Goal: Contribute content: Add original content to the website for others to see

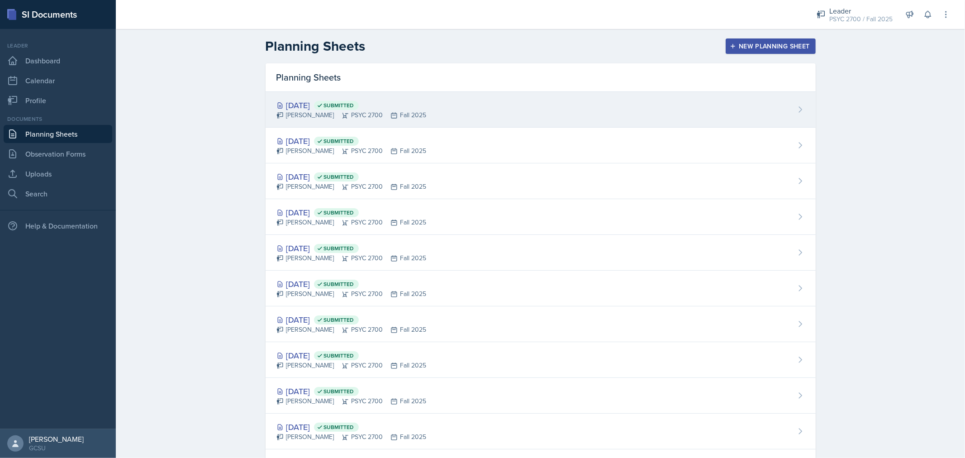
click at [421, 114] on div "[DATE] Submitted [PERSON_NAME] PSYC 2700 Fall 2025" at bounding box center [541, 110] width 550 height 36
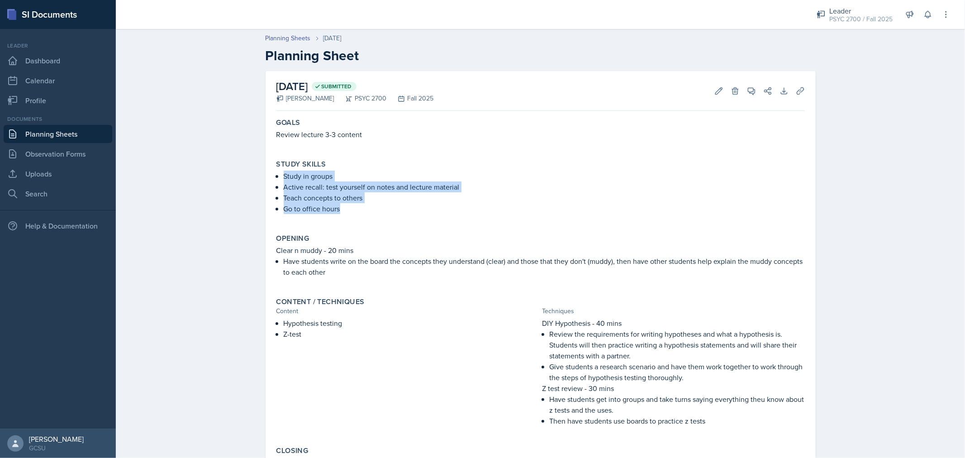
drag, startPoint x: 281, startPoint y: 174, endPoint x: 368, endPoint y: 210, distance: 94.5
click at [368, 210] on ul "Study in groups Active recall: test yourself on notes and lecture material Teac…" at bounding box center [544, 192] width 521 height 43
copy ul "Study in groups Active recall: test yourself on notes and lecture material Teac…"
click at [386, 267] on p "Have students write on the board the concepts they understand (clear) and those…" at bounding box center [544, 267] width 521 height 22
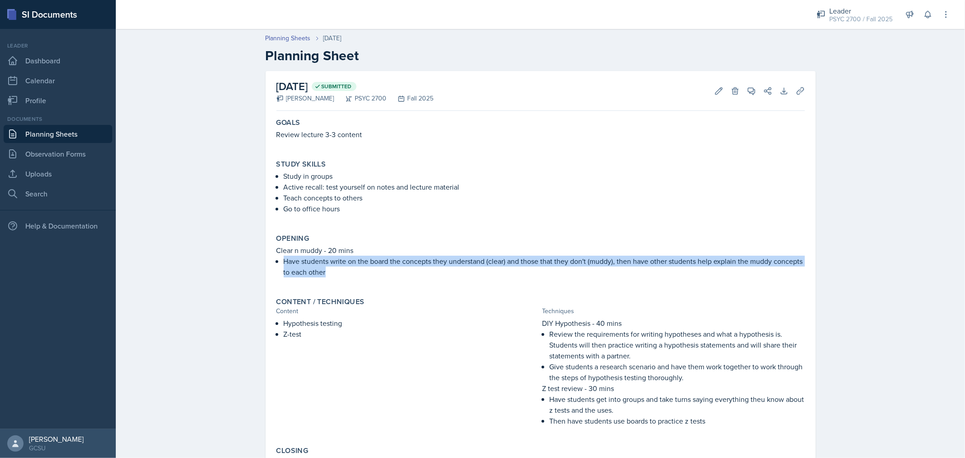
click at [386, 267] on p "Have students write on the board the concepts they understand (clear) and those…" at bounding box center [544, 267] width 521 height 22
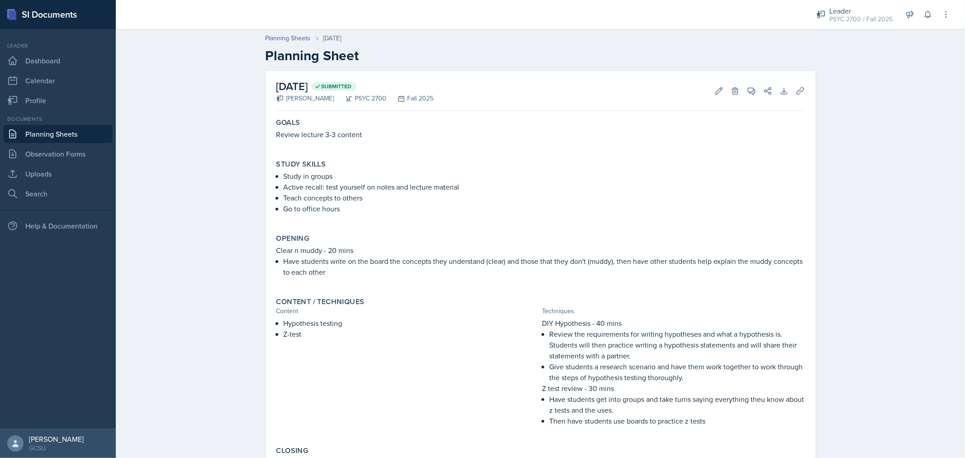
click at [277, 250] on p "Clear n muddy - 20 mins" at bounding box center [540, 250] width 528 height 11
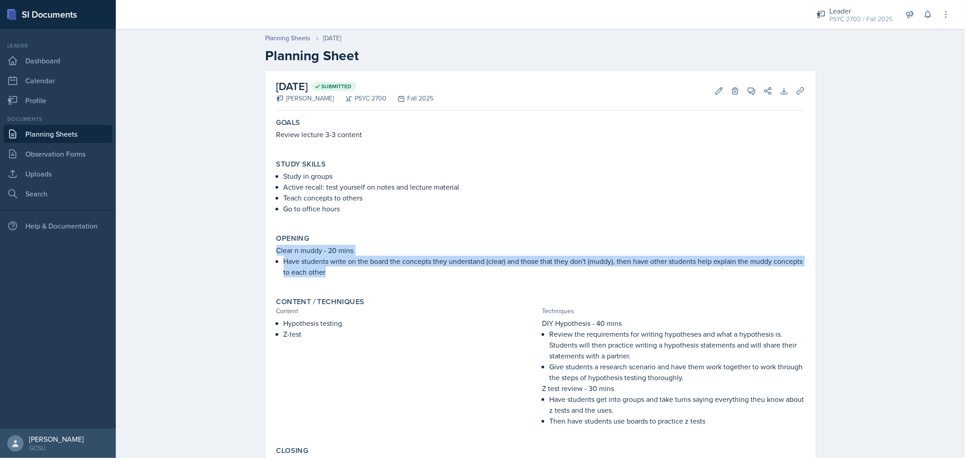
drag, startPoint x: 274, startPoint y: 251, endPoint x: 322, endPoint y: 272, distance: 52.5
click at [322, 272] on div "Clear n muddy - 20 mins Have students write on the board the concepts they unde…" at bounding box center [540, 266] width 528 height 42
copy div "Clear n muddy - 20 mins Have students write on the board the concepts they unde…"
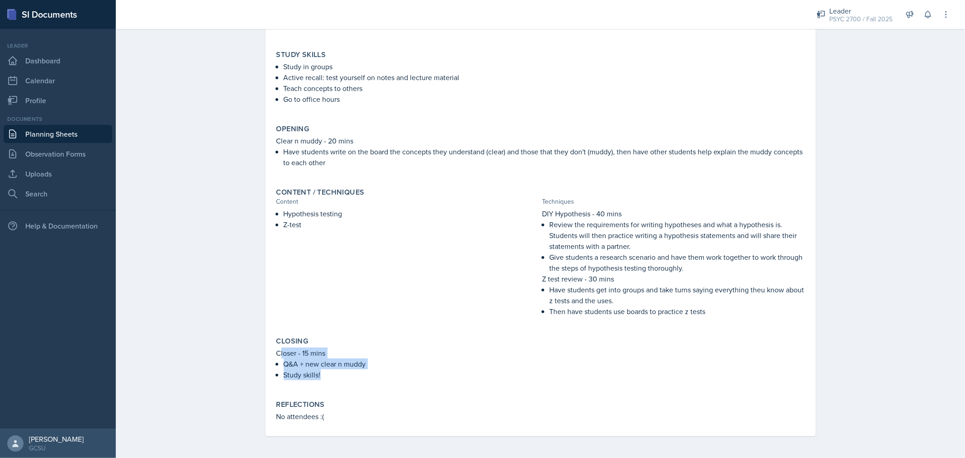
drag, startPoint x: 275, startPoint y: 353, endPoint x: 327, endPoint y: 379, distance: 58.7
click at [327, 379] on div "Closer - 15 mins Q&A + new clear n muddy Study skills!" at bounding box center [540, 368] width 528 height 42
click at [327, 380] on p at bounding box center [540, 384] width 528 height 9
drag, startPoint x: 272, startPoint y: 354, endPoint x: 322, endPoint y: 373, distance: 53.3
click at [322, 373] on div "Closing Closer - 15 mins Q&A + new clear n muddy Study skills!" at bounding box center [541, 363] width 536 height 60
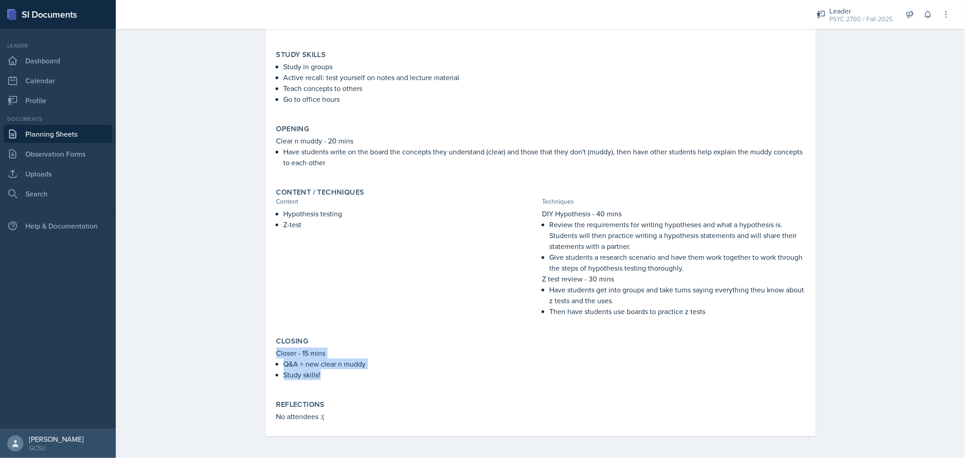
copy div "Closer - 15 mins Q&A + new clear n muddy Study skills!"
click at [413, 220] on p "Z-test" at bounding box center [411, 224] width 255 height 11
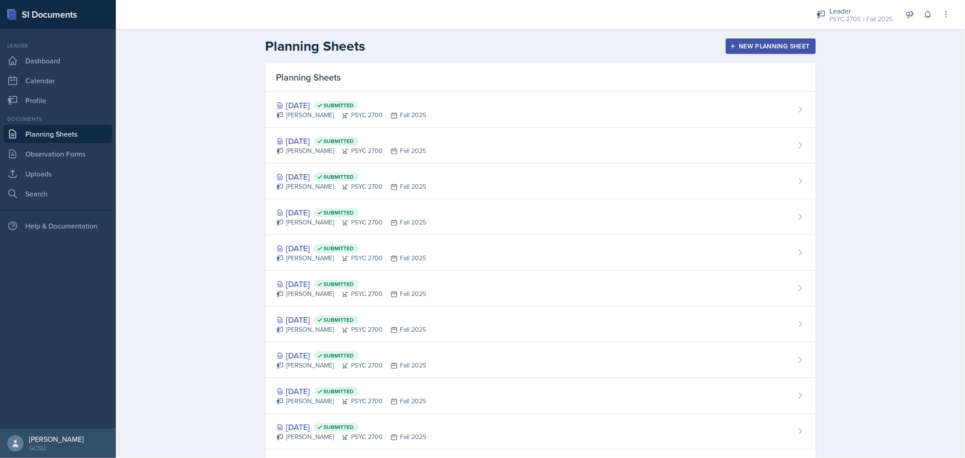
click at [770, 48] on div "New Planning Sheet" at bounding box center [771, 46] width 78 height 7
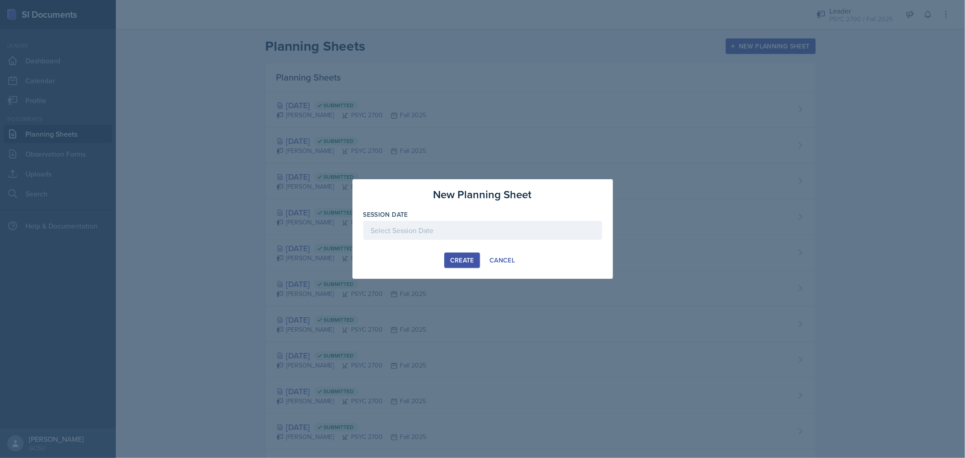
click at [493, 225] on div at bounding box center [482, 230] width 239 height 19
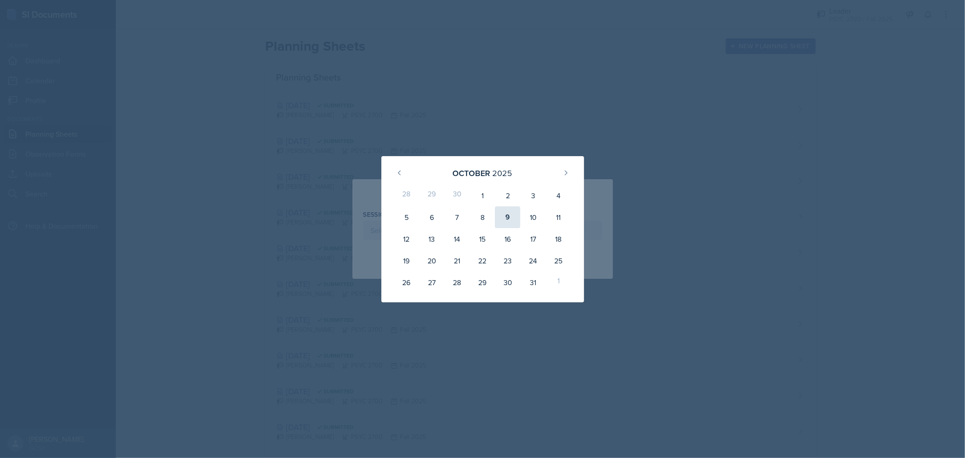
click at [517, 222] on div "9" at bounding box center [507, 217] width 25 height 22
type input "October 9th, 2025"
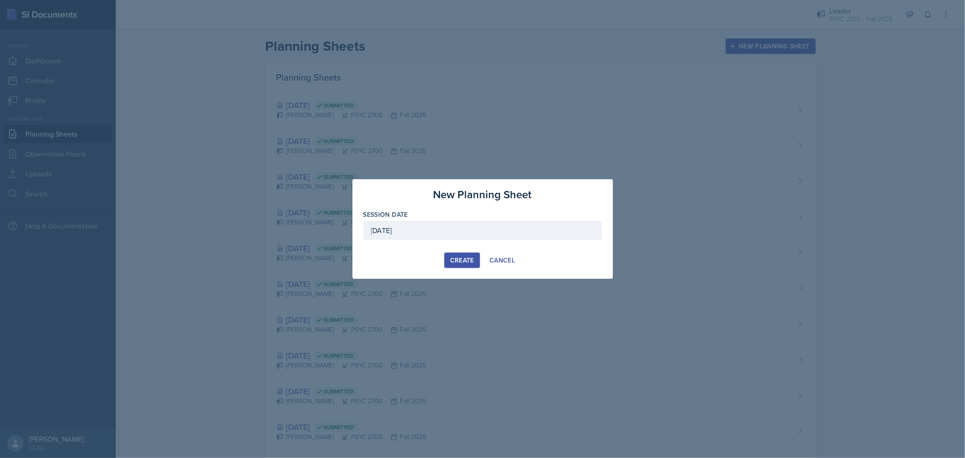
click at [455, 261] on div "Create" at bounding box center [462, 260] width 24 height 7
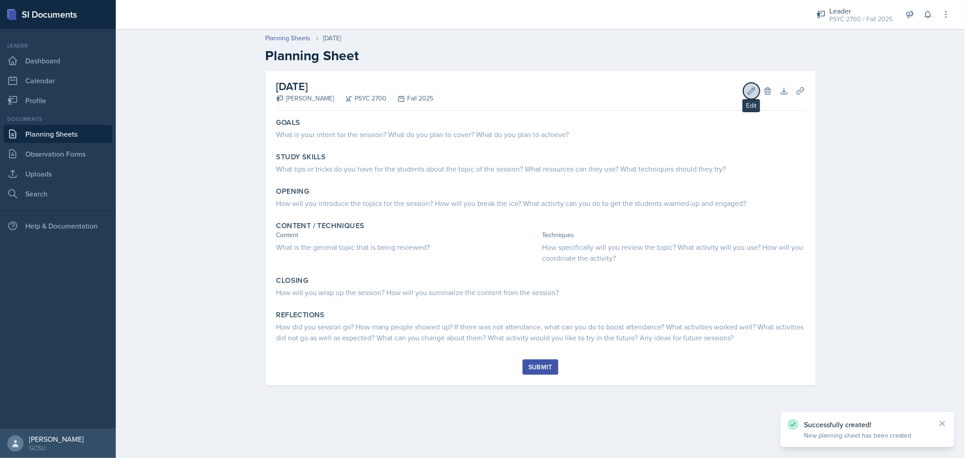
click at [752, 96] on button "Edit" at bounding box center [751, 91] width 16 height 16
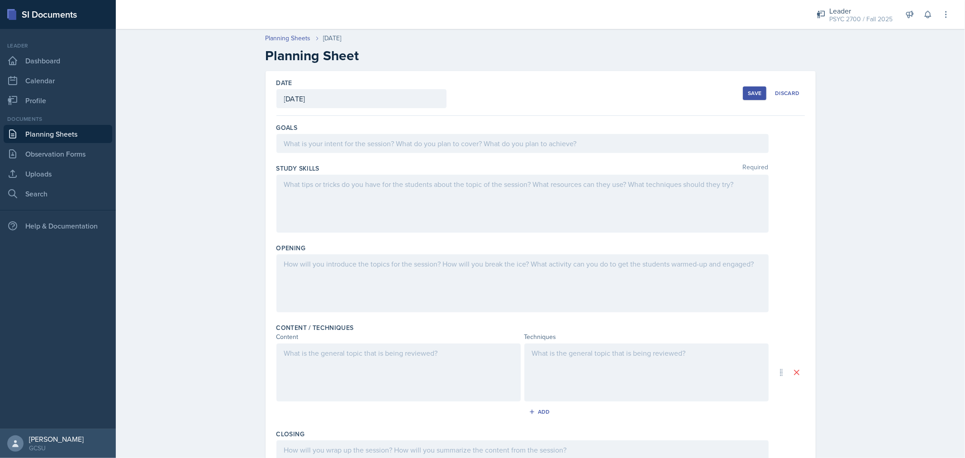
click at [492, 137] on div at bounding box center [522, 143] width 492 height 19
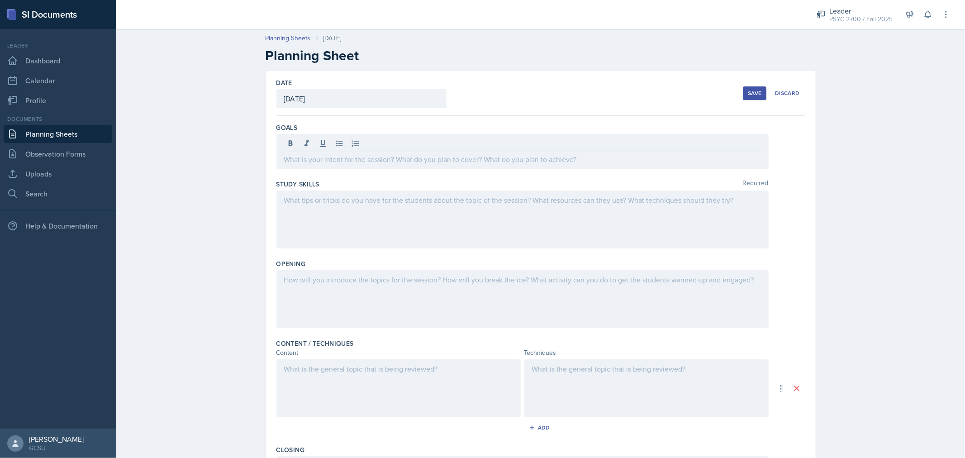
click at [378, 225] on div at bounding box center [522, 219] width 492 height 58
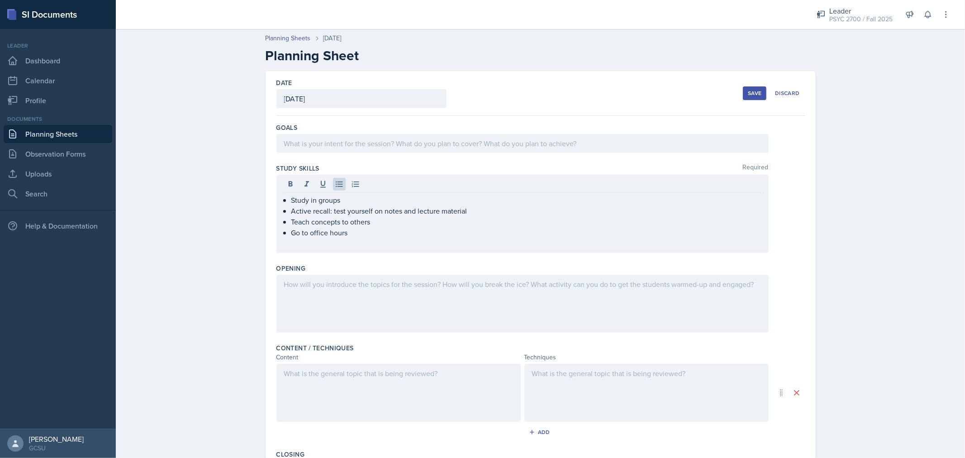
click at [393, 290] on div at bounding box center [522, 304] width 492 height 58
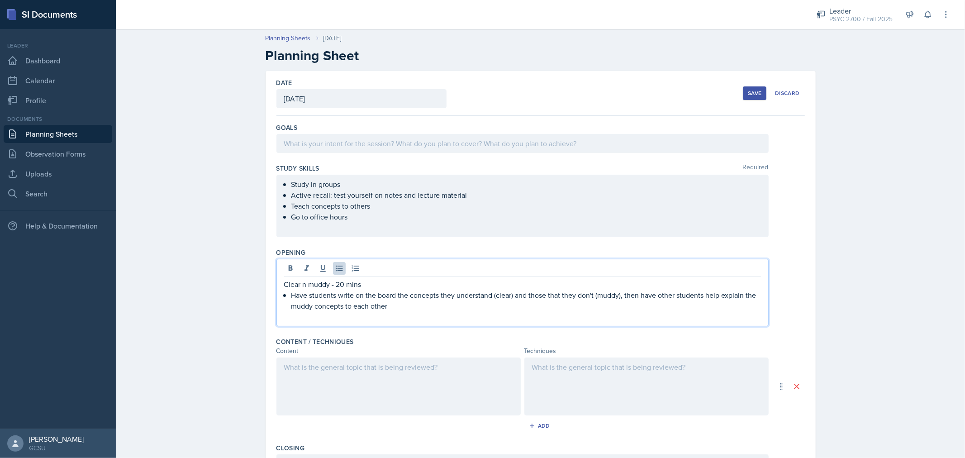
scroll to position [170, 0]
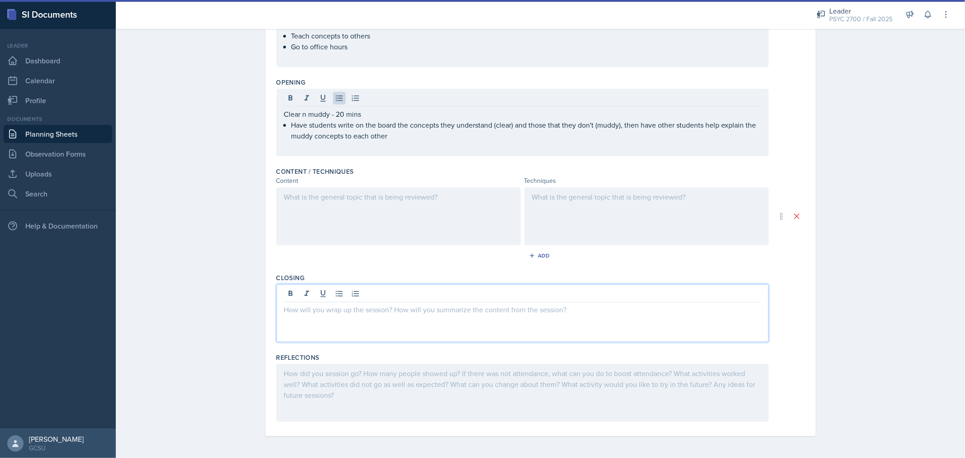
click at [451, 291] on div at bounding box center [522, 313] width 492 height 58
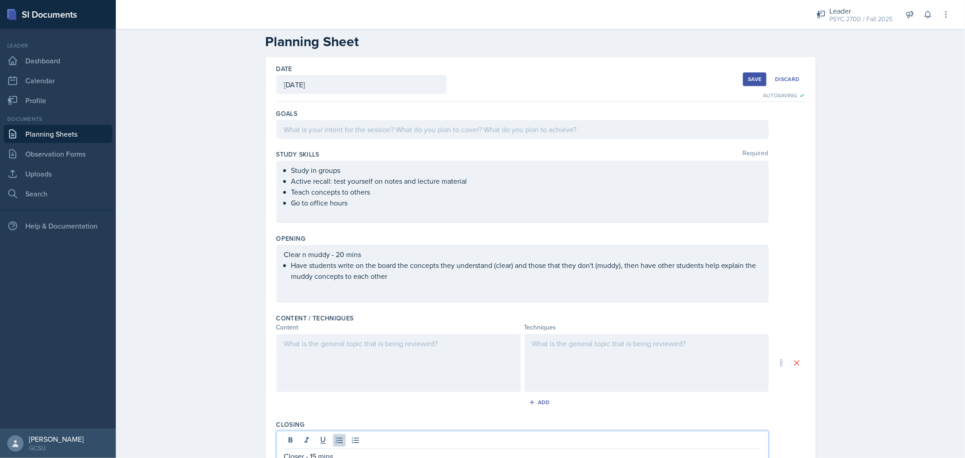
scroll to position [30, 0]
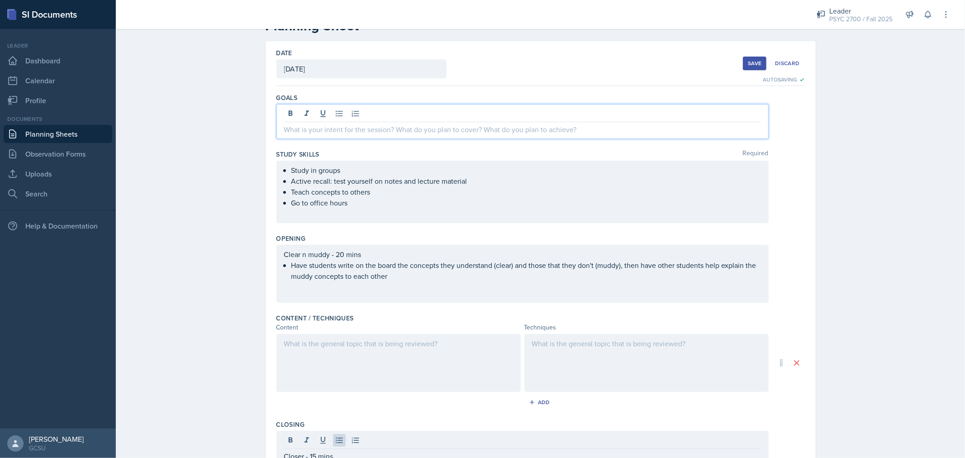
click at [367, 127] on p at bounding box center [522, 129] width 477 height 11
click at [310, 129] on p "Go ove rremaining Unit III material" at bounding box center [522, 129] width 477 height 11
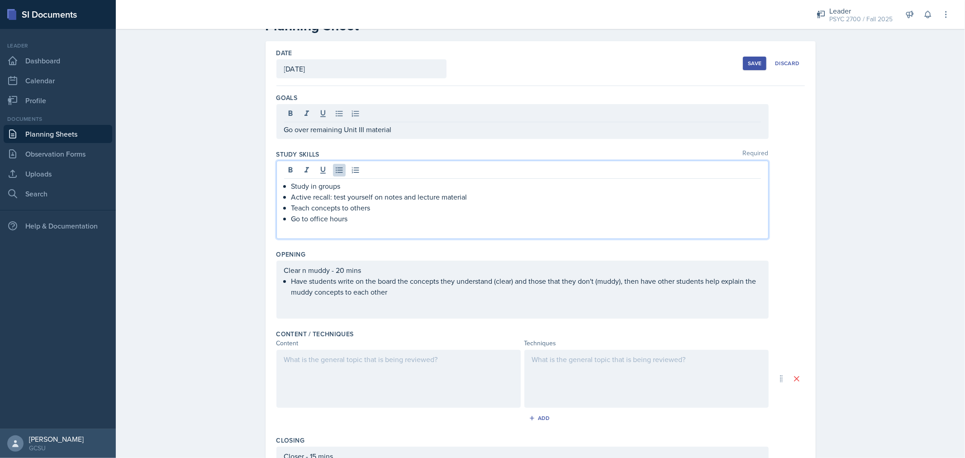
click at [521, 168] on div "Study in groups Active recall: test yourself on notes and lecture material Teac…" at bounding box center [522, 200] width 492 height 78
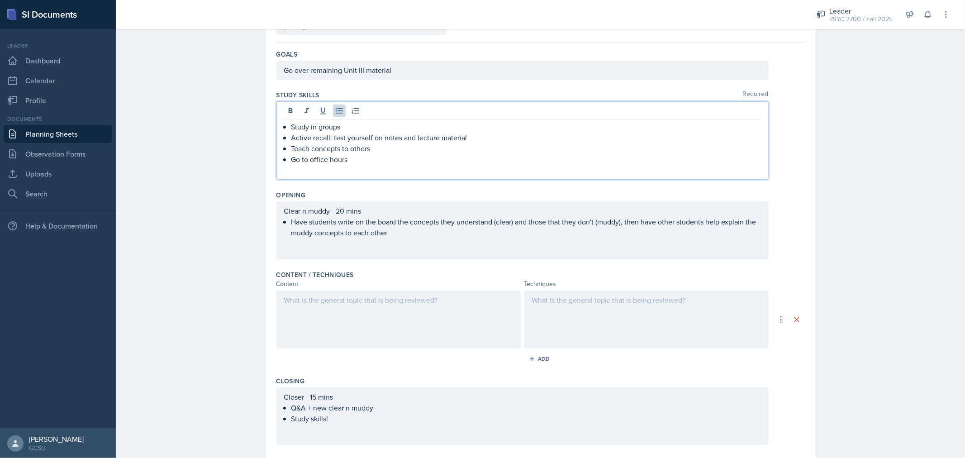
scroll to position [0, 0]
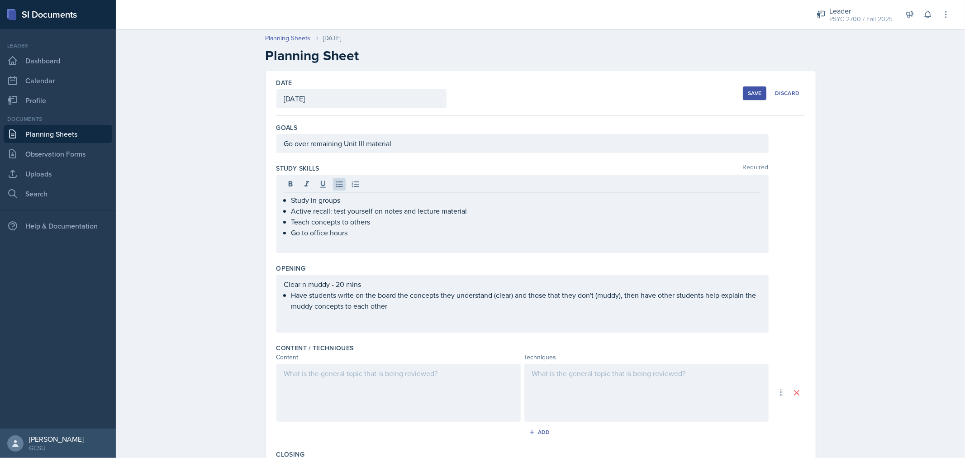
click at [743, 86] on button "Save" at bounding box center [755, 93] width 24 height 14
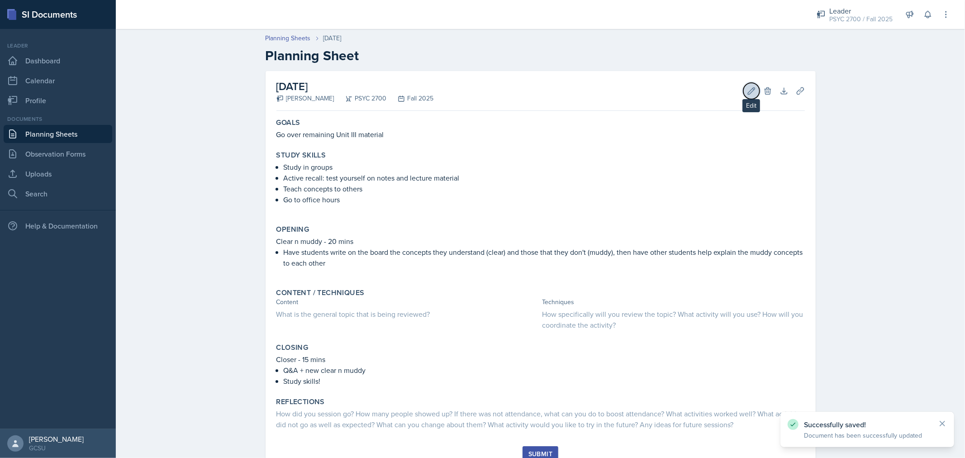
click at [743, 89] on button "Edit" at bounding box center [751, 91] width 16 height 16
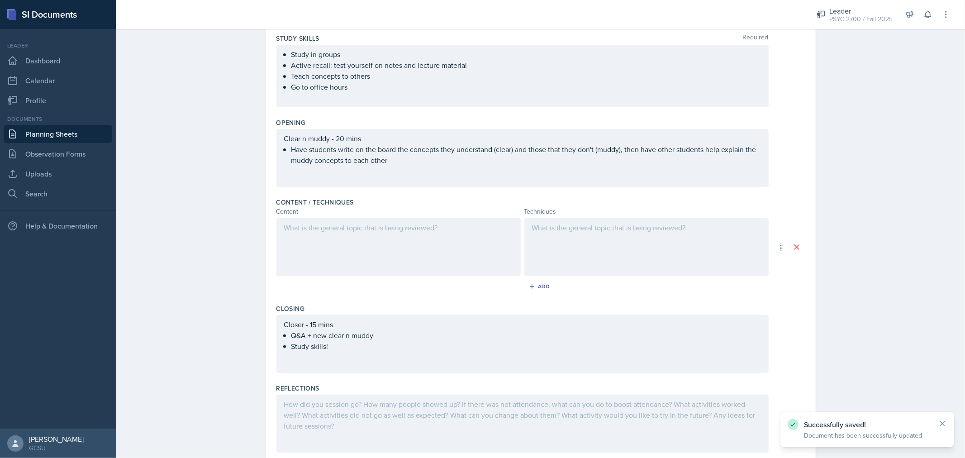
click at [458, 236] on div at bounding box center [398, 247] width 244 height 58
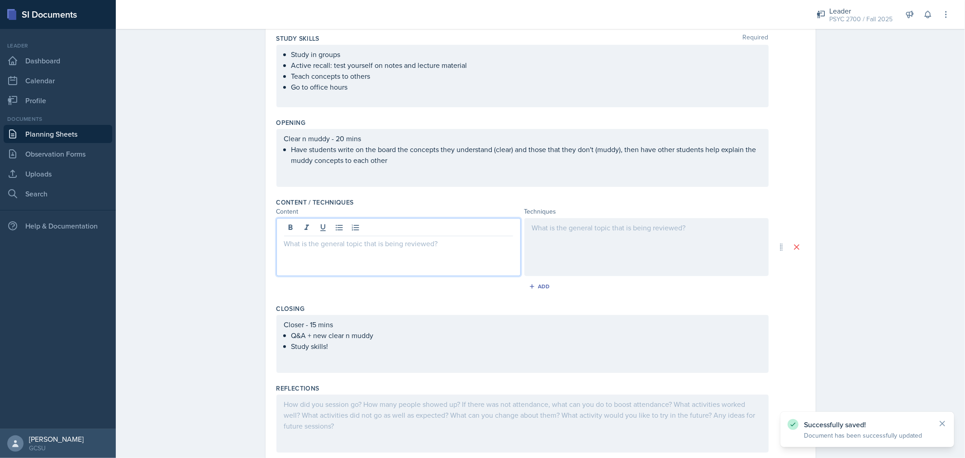
scroll to position [146, 0]
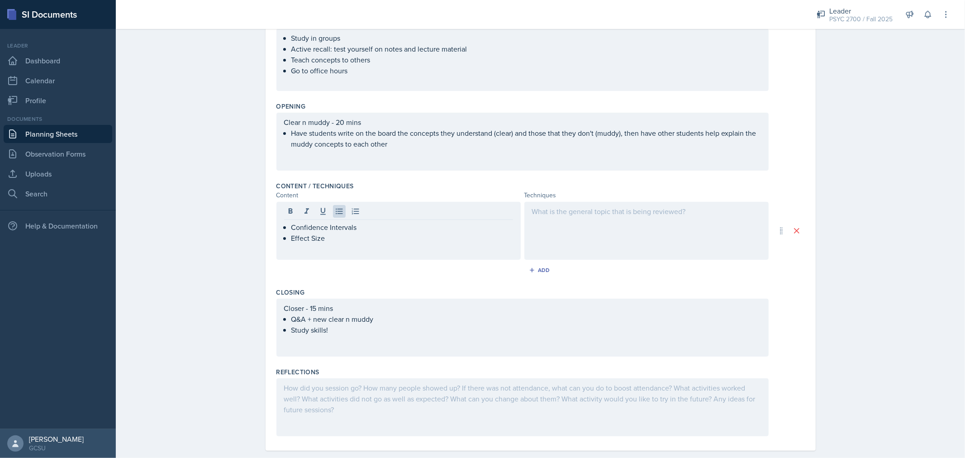
click at [610, 238] on div at bounding box center [646, 231] width 244 height 58
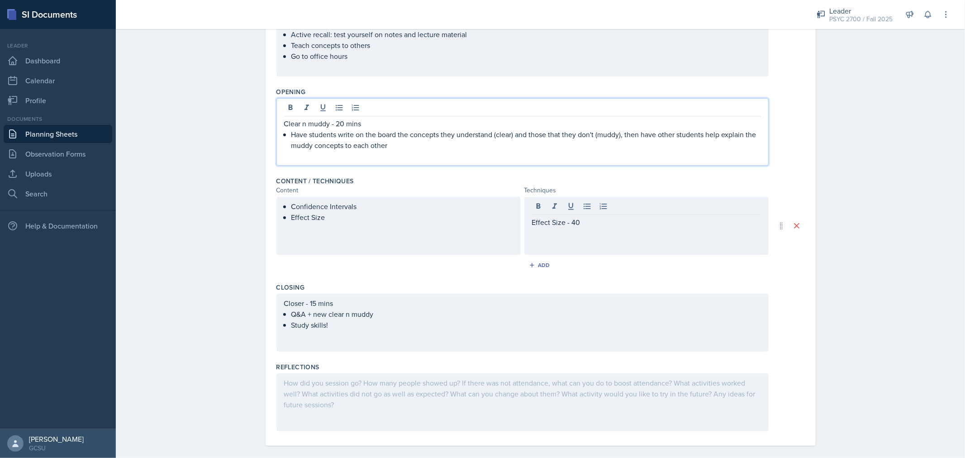
scroll to position [170, 0]
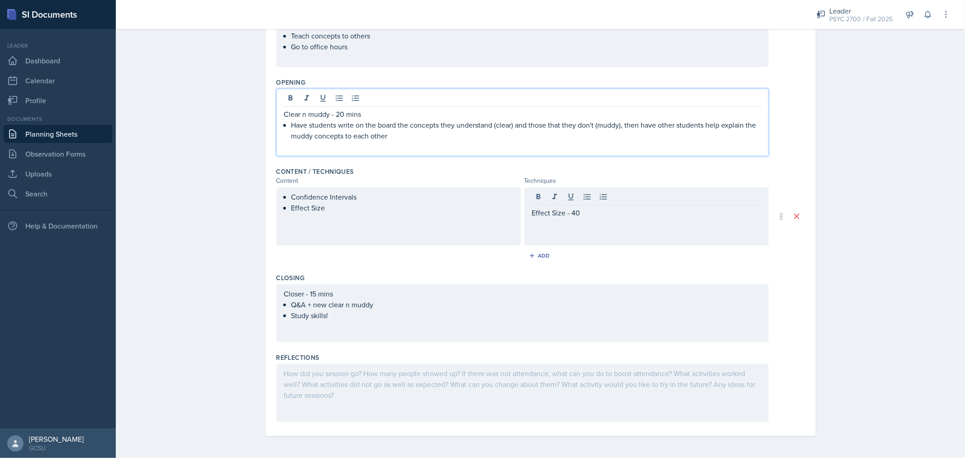
click at [336, 105] on div "Clear n muddy - 20 mins Have students write on the board the concepts they unde…" at bounding box center [522, 122] width 492 height 67
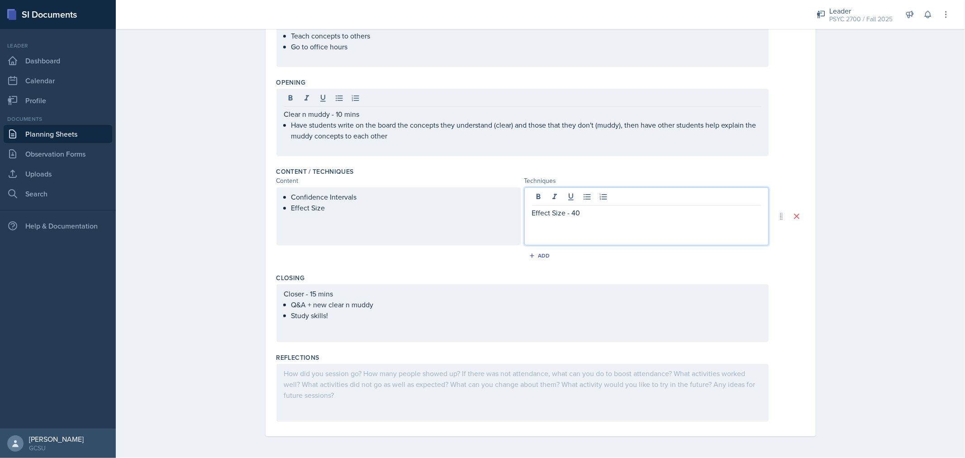
click at [568, 200] on div "Effect Size - 40" at bounding box center [646, 216] width 244 height 58
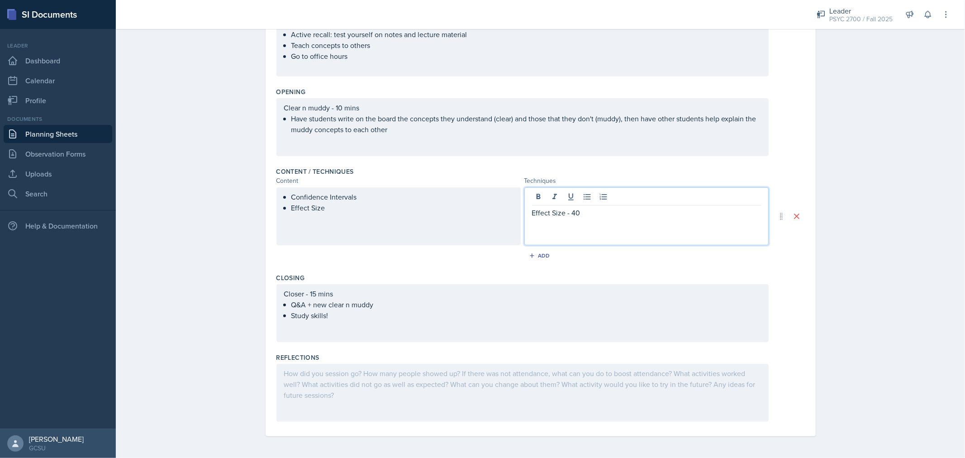
click at [573, 212] on p "Effect Size - 40" at bounding box center [646, 212] width 229 height 11
click at [573, 212] on p "Effect Size -35" at bounding box center [646, 212] width 229 height 11
click at [566, 214] on p "Effect Size -35 mins" at bounding box center [646, 212] width 229 height 11
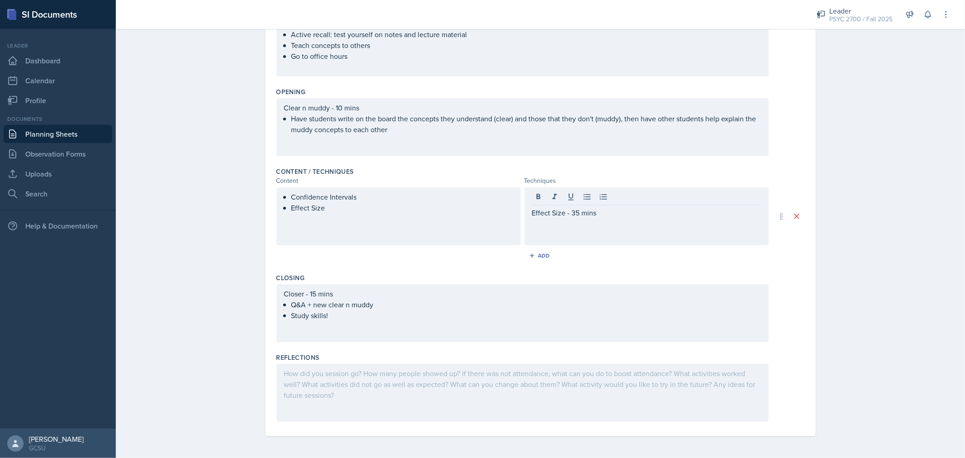
click at [559, 229] on div "Effect Size - 35 mins" at bounding box center [646, 216] width 244 height 58
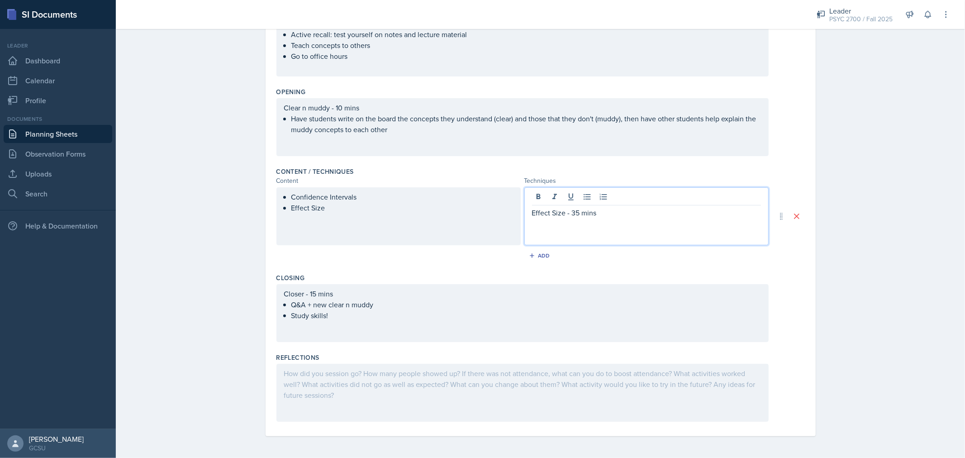
click at [596, 217] on p "Effect Size - 35 mins" at bounding box center [646, 212] width 229 height 11
click at [584, 223] on p "Briefly explain the effect size" at bounding box center [650, 223] width 222 height 11
click at [631, 225] on p "Briefly explain effect size" at bounding box center [650, 223] width 222 height 11
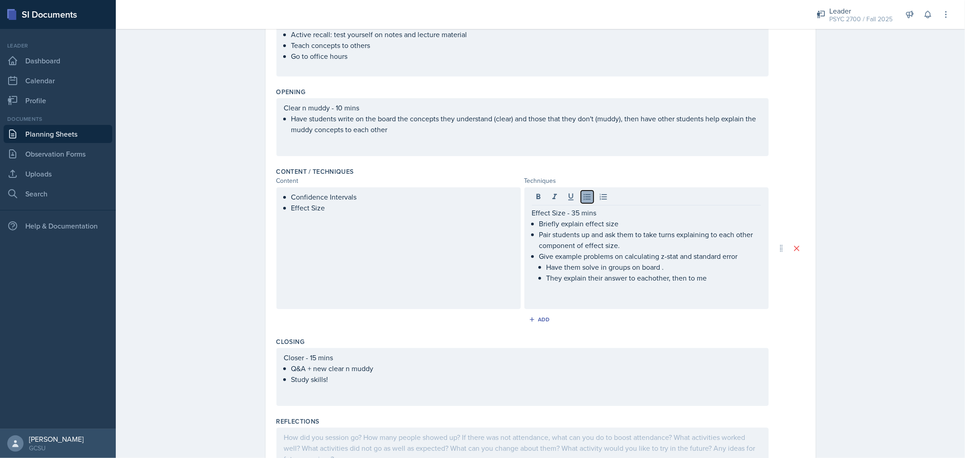
click at [585, 193] on icon at bounding box center [587, 196] width 9 height 9
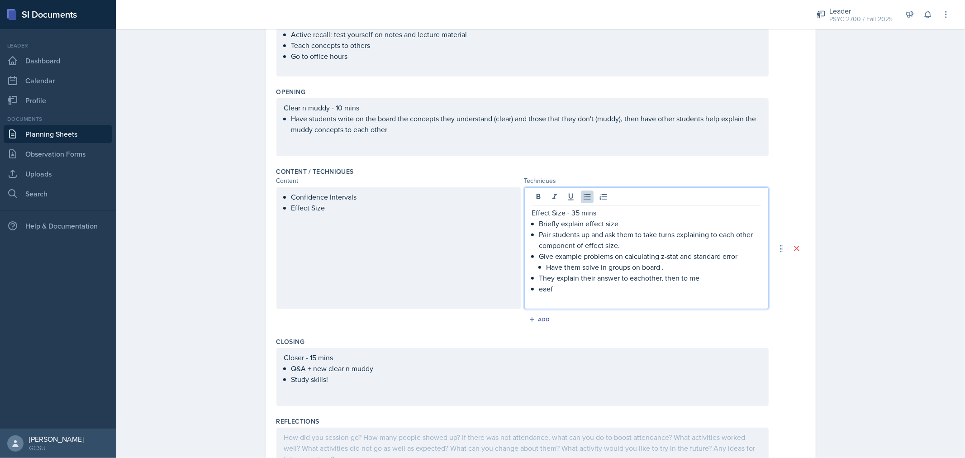
click at [539, 275] on p "They explain their answer to eachother, then to me" at bounding box center [650, 277] width 222 height 11
click at [562, 291] on p "eaef" at bounding box center [650, 288] width 222 height 11
click at [589, 286] on p "eaef" at bounding box center [650, 288] width 222 height 11
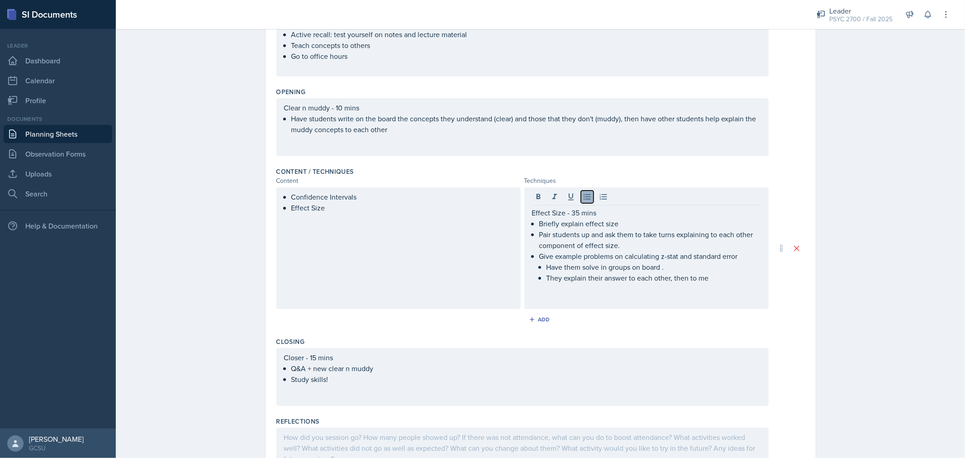
click at [583, 198] on icon at bounding box center [587, 196] width 9 height 9
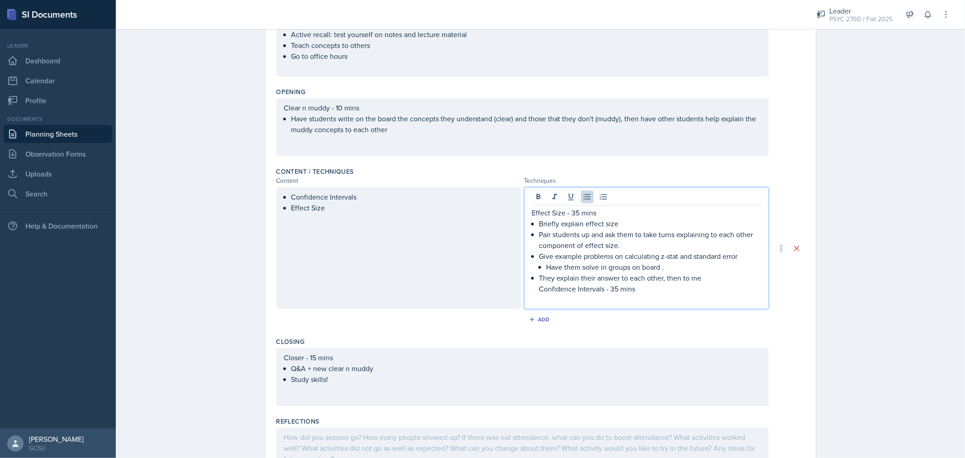
click at [539, 290] on p "Confidence Intervals - 35 mins" at bounding box center [650, 288] width 222 height 11
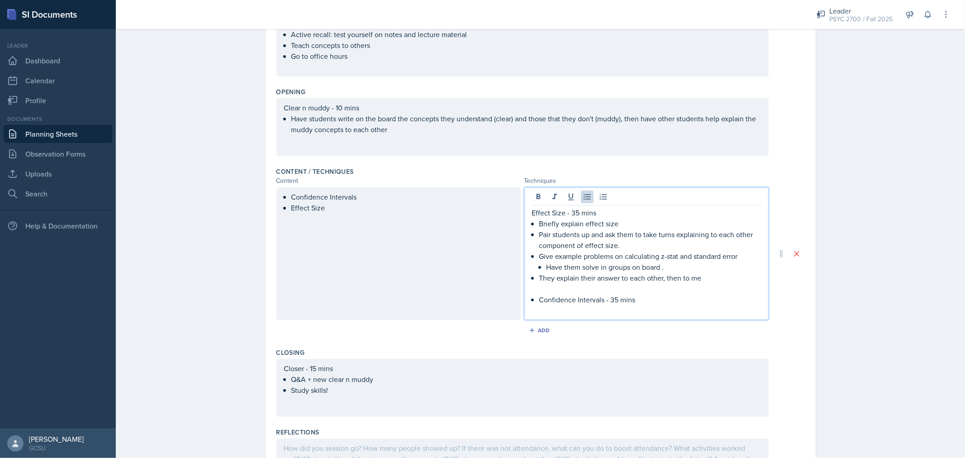
click at [539, 290] on p at bounding box center [650, 288] width 222 height 11
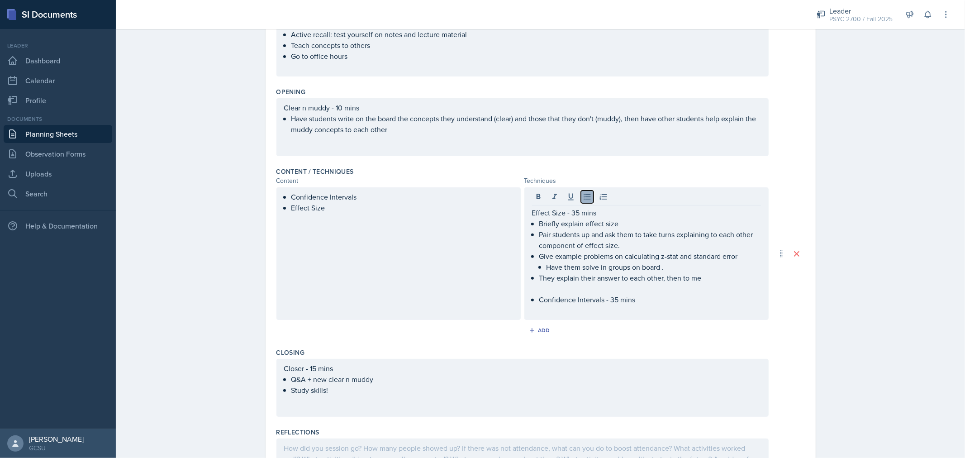
click at [584, 197] on icon at bounding box center [587, 197] width 7 height 6
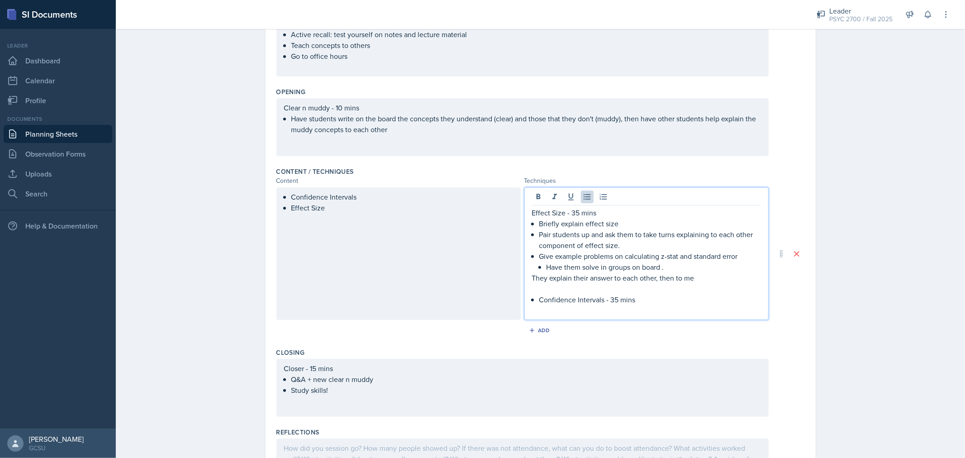
click at [533, 298] on div "Effect Size - 35 mins Briefly explain effect size Pair students up and ask them…" at bounding box center [646, 261] width 229 height 109
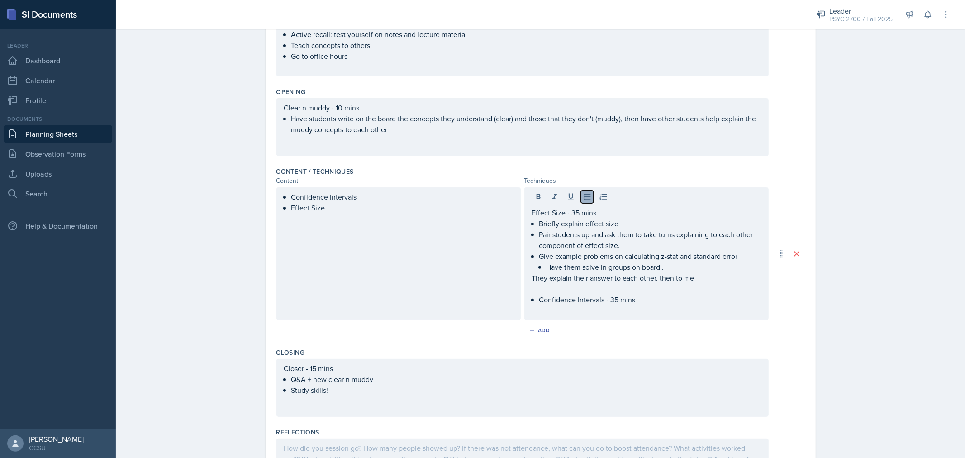
click at [584, 201] on icon at bounding box center [587, 196] width 9 height 9
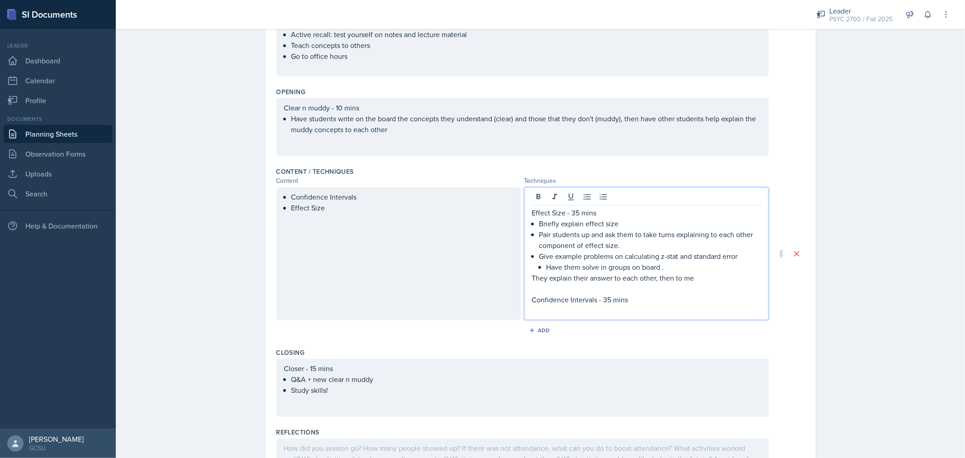
click at [548, 291] on p at bounding box center [646, 288] width 229 height 11
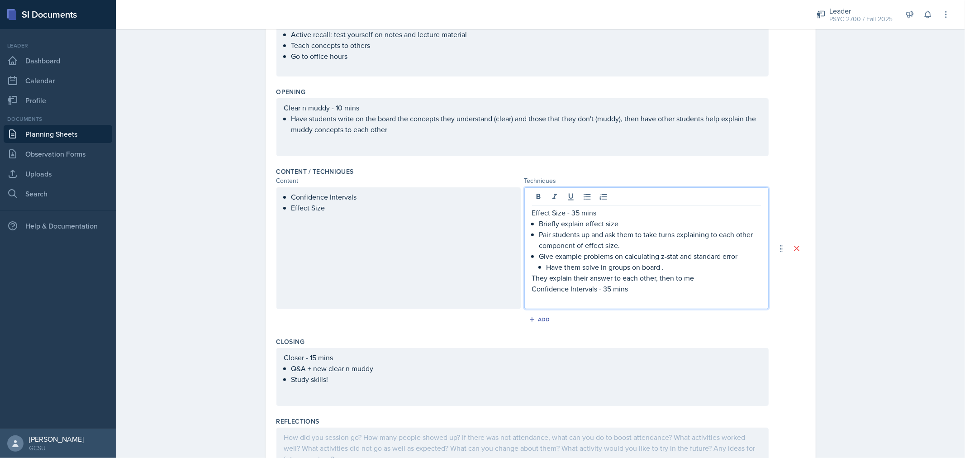
click at [536, 277] on p "They explain their answer to each other, then to me" at bounding box center [646, 277] width 229 height 11
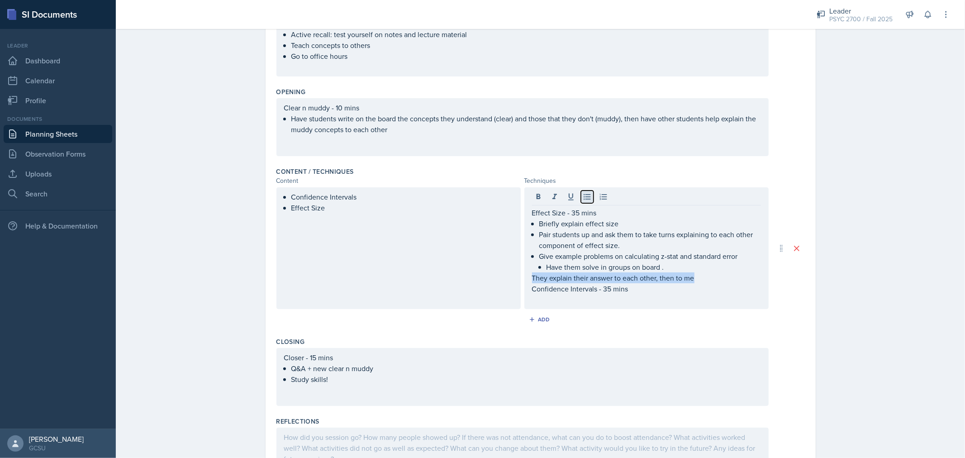
click at [583, 198] on icon at bounding box center [587, 196] width 9 height 9
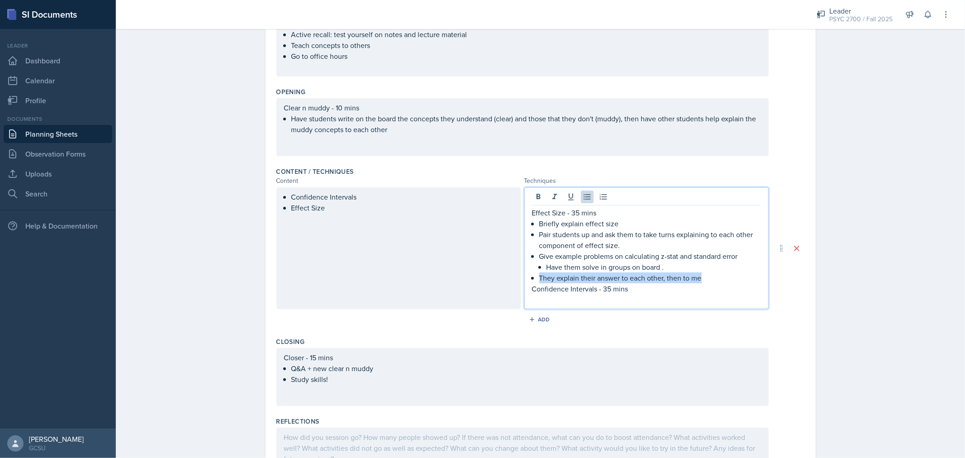
click at [541, 278] on p "They explain their answer to each other, then to me" at bounding box center [650, 277] width 222 height 11
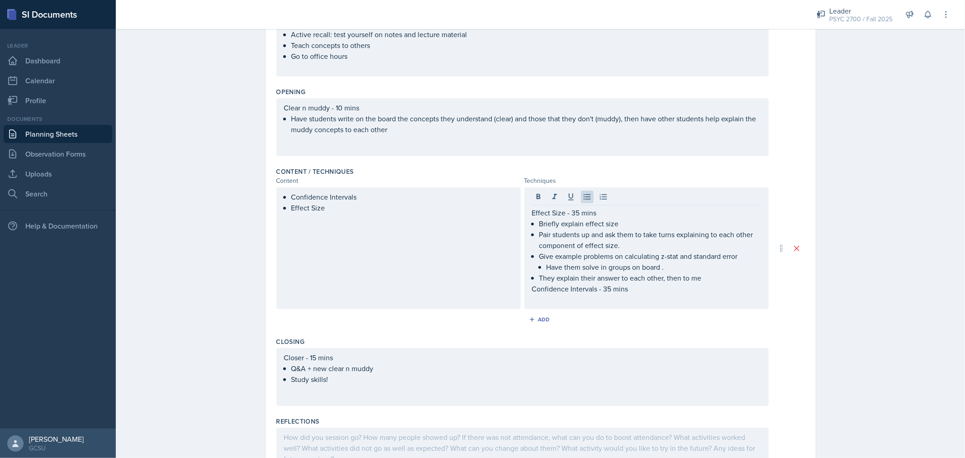
scroll to position [176, 0]
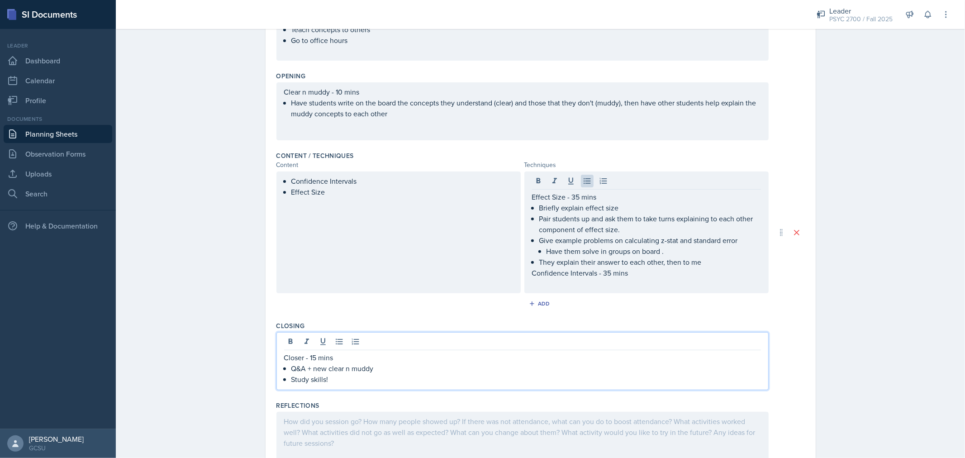
click at [548, 267] on p "They explain their answer to each other, then to me" at bounding box center [650, 262] width 222 height 11
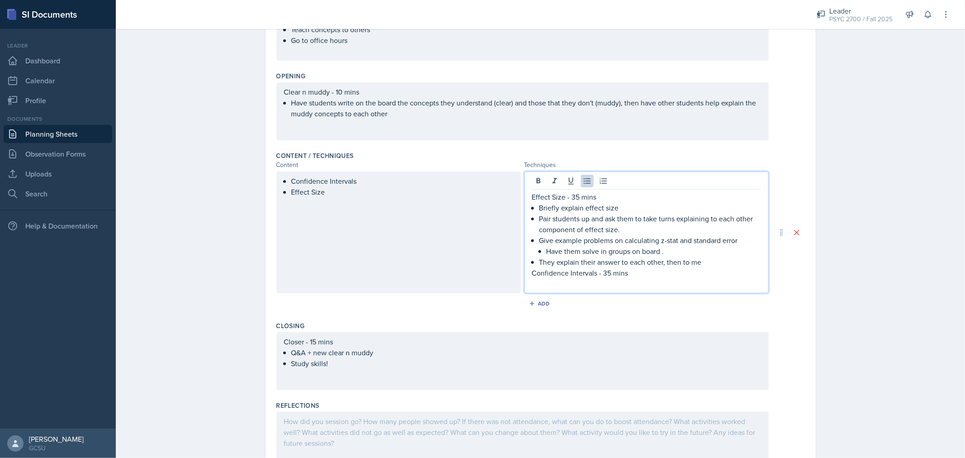
click at [539, 266] on p "They explain their answer to each other, then to me" at bounding box center [650, 262] width 222 height 11
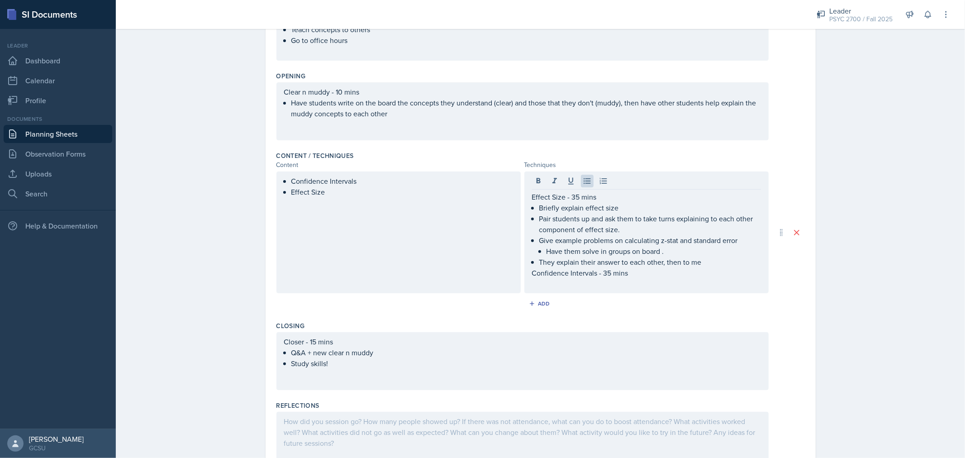
click at [697, 266] on p "They explain their answer to each other, then to me" at bounding box center [650, 262] width 222 height 11
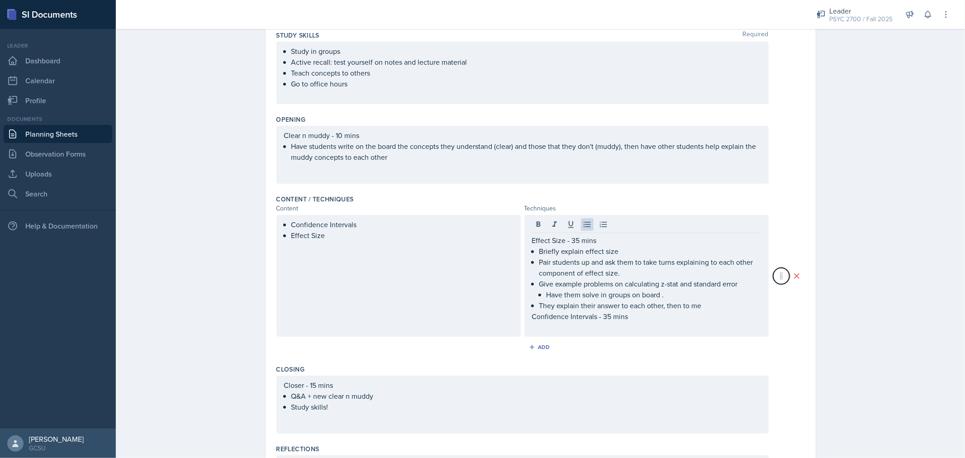
scroll to position [133, 0]
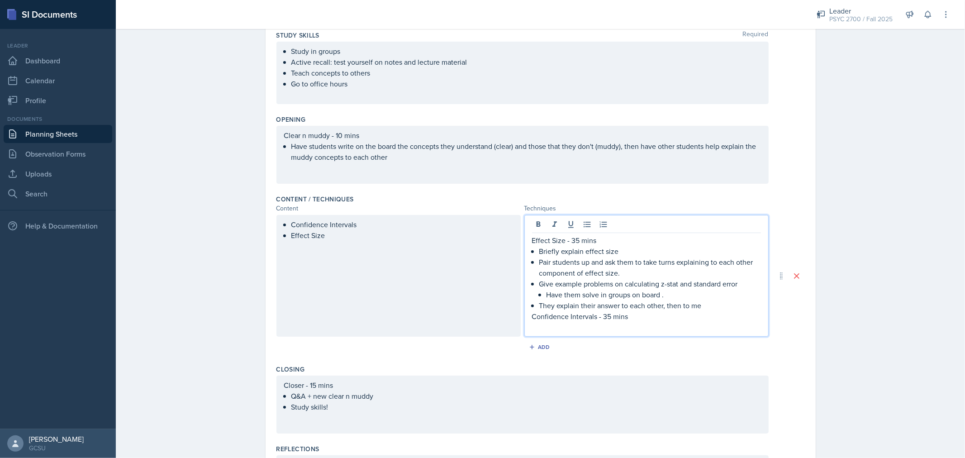
click at [553, 239] on p "Effect Size - 35 mins" at bounding box center [646, 240] width 229 height 11
click at [571, 317] on p "Confidence Intervals - 35 mins" at bounding box center [646, 316] width 229 height 11
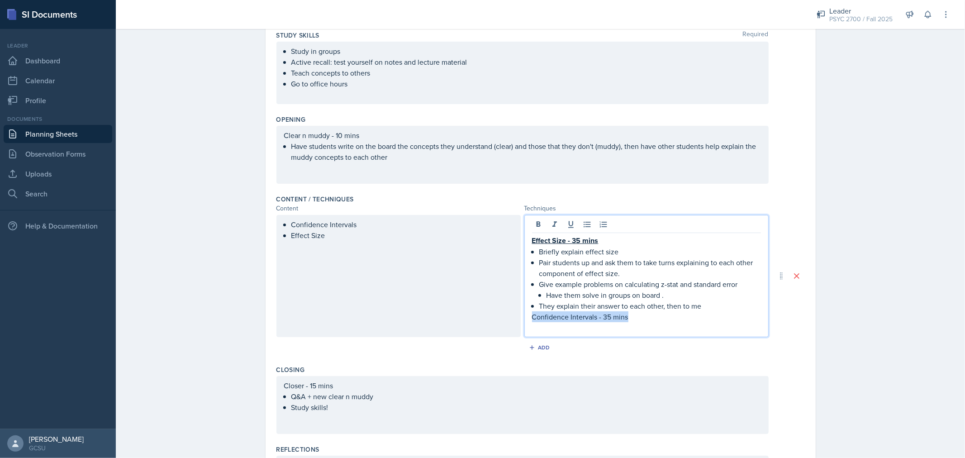
click at [571, 317] on p "Confidence Intervals - 35 mins" at bounding box center [646, 316] width 229 height 11
click at [644, 323] on p at bounding box center [646, 328] width 229 height 11
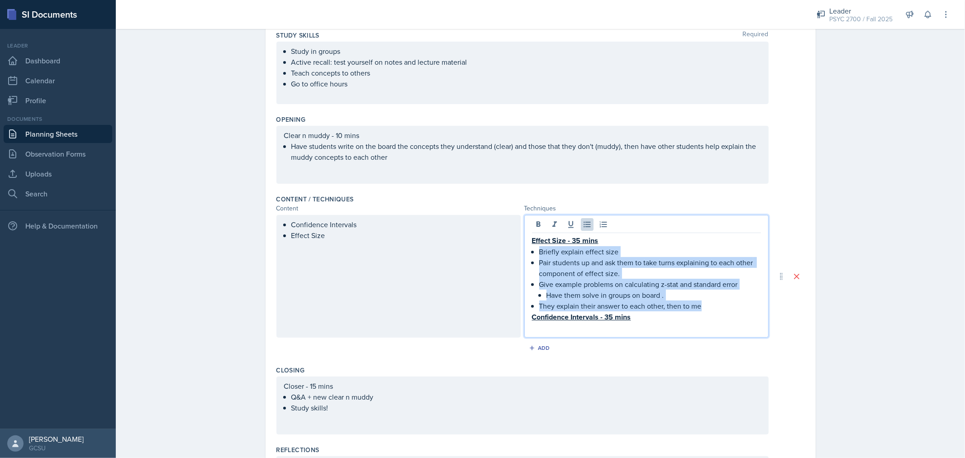
drag, startPoint x: 706, startPoint y: 308, endPoint x: 529, endPoint y: 253, distance: 185.1
click at [532, 253] on div "Effect Size - 35 mins Briefly explain effect size Pair students up and ask them…" at bounding box center [646, 284] width 229 height 99
copy div "Briefly explain effect size Pair students up and ask them to take turns explain…"
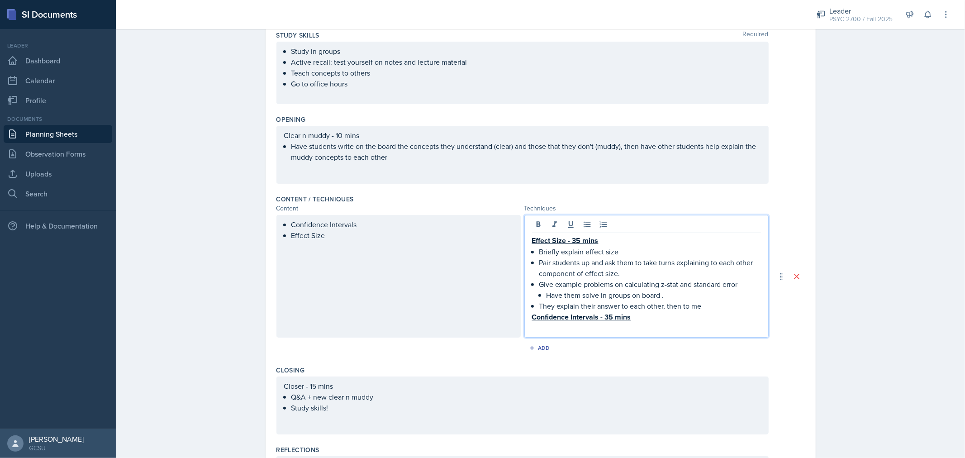
click at [549, 326] on p at bounding box center [646, 328] width 229 height 11
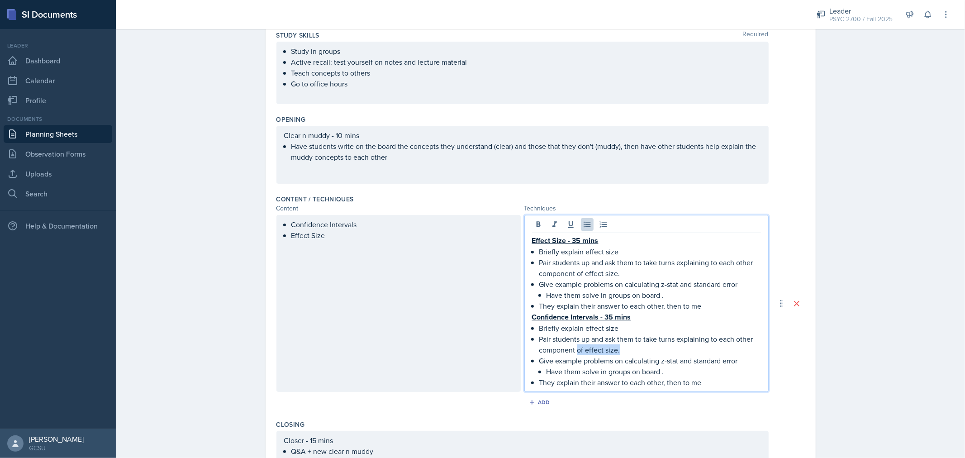
drag, startPoint x: 573, startPoint y: 346, endPoint x: 615, endPoint y: 349, distance: 42.6
click at [615, 349] on p "Pair students up and ask them to take turns explaining to each other component …" at bounding box center [650, 344] width 222 height 22
drag, startPoint x: 583, startPoint y: 327, endPoint x: 628, endPoint y: 328, distance: 45.3
click at [628, 328] on p "Briefly explain effect size" at bounding box center [650, 328] width 222 height 11
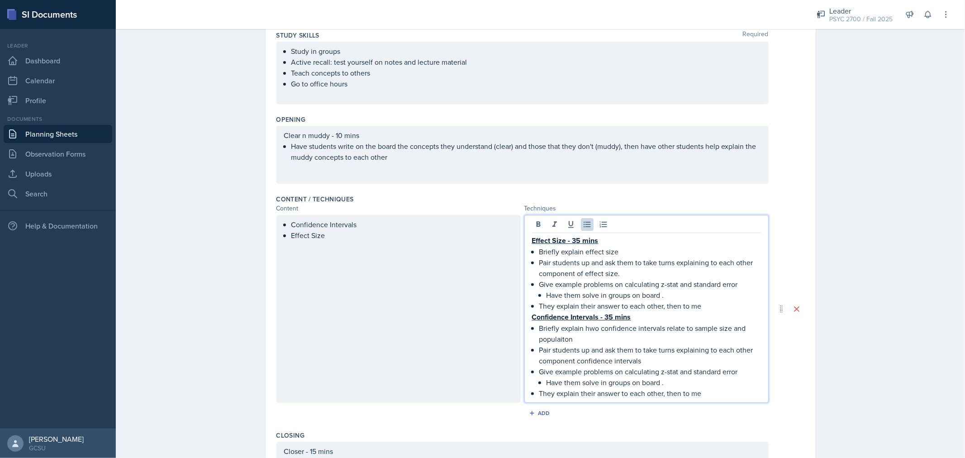
click at [589, 328] on p "Briefly explain hwo confidence intervals relate to sample size and populaiton" at bounding box center [650, 334] width 222 height 22
click at [598, 329] on p "Briefly explain howconfidence intervals relate to sample size and population" at bounding box center [650, 334] width 222 height 22
click at [570, 357] on p "Pair students up and ask them to take turns explaining to each other component …" at bounding box center [650, 355] width 222 height 22
click at [539, 390] on p "They explain their answer to each other, then to me" at bounding box center [650, 393] width 222 height 11
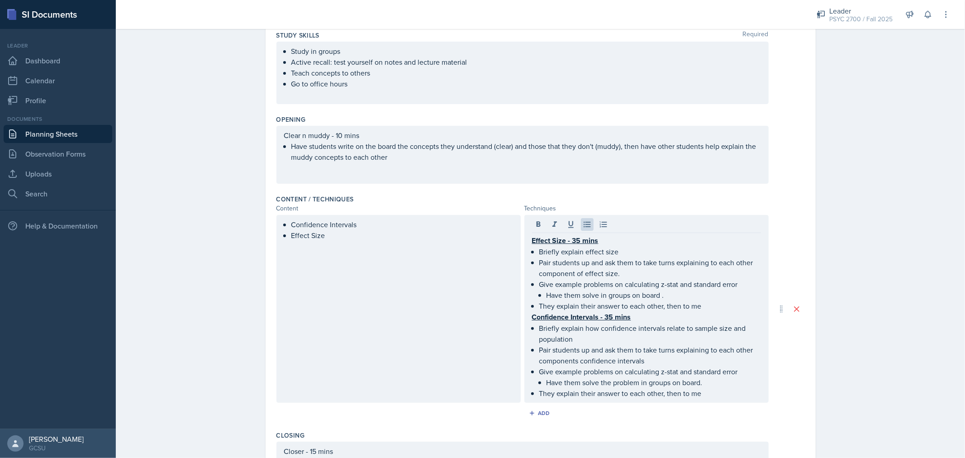
click at [542, 390] on p "They explain their answer to each other, then to me" at bounding box center [650, 393] width 222 height 11
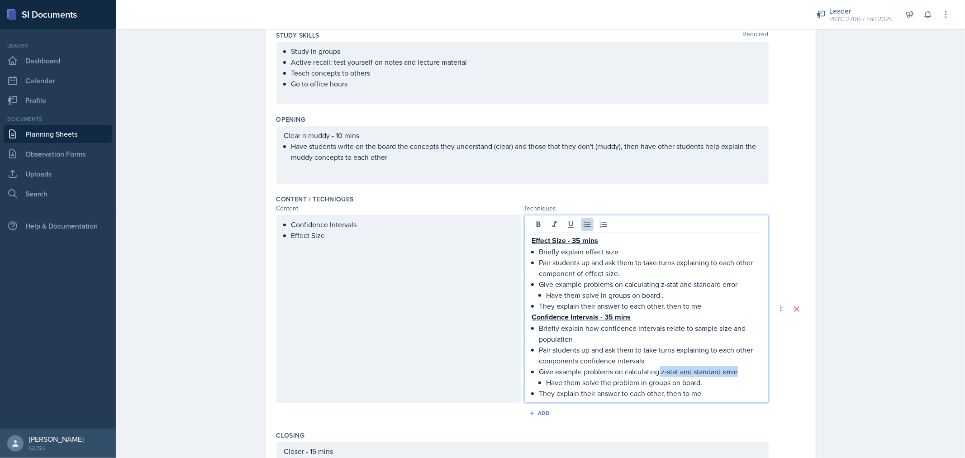
drag, startPoint x: 657, startPoint y: 371, endPoint x: 737, endPoint y: 367, distance: 80.2
click at [737, 367] on p "Give example problems on calculating z-stat and standard error" at bounding box center [650, 371] width 222 height 11
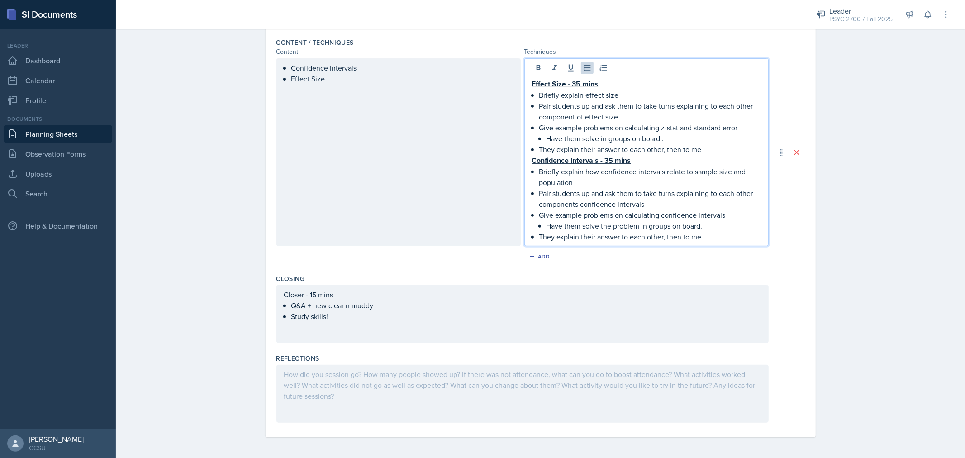
scroll to position [0, 0]
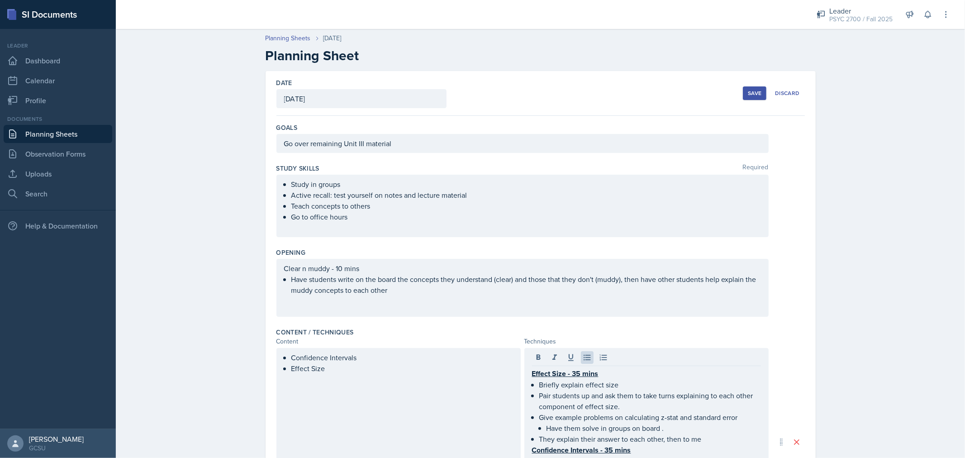
click at [743, 92] on button "Save" at bounding box center [755, 93] width 24 height 14
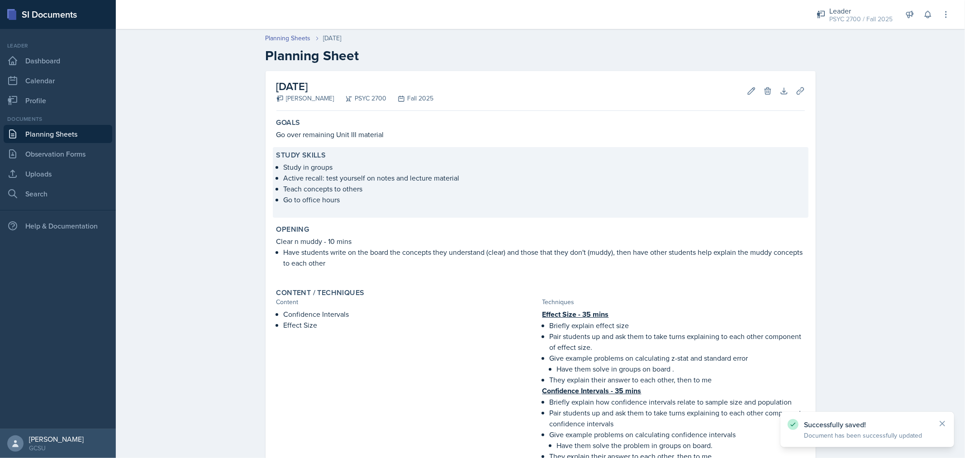
scroll to position [165, 0]
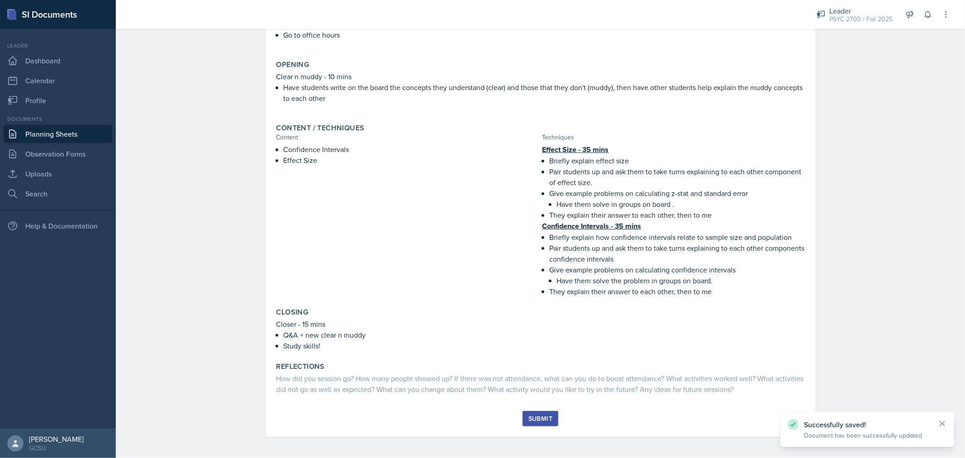
click at [528, 417] on div "Submit" at bounding box center [540, 418] width 24 height 7
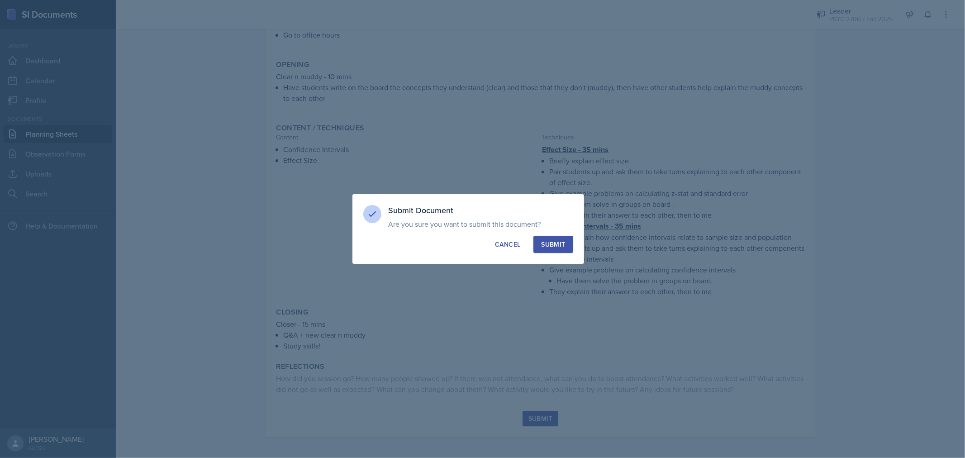
click at [542, 240] on div "Submit" at bounding box center [553, 244] width 24 height 9
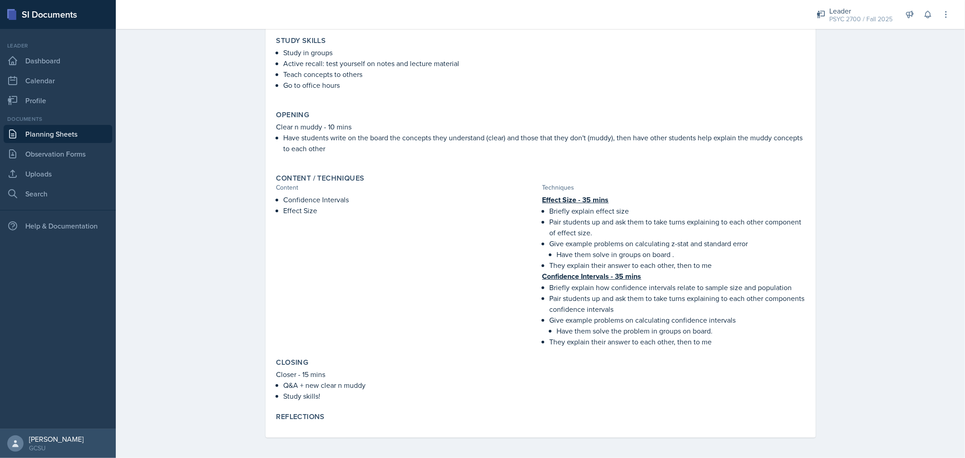
scroll to position [0, 0]
